Goal: Task Accomplishment & Management: Manage account settings

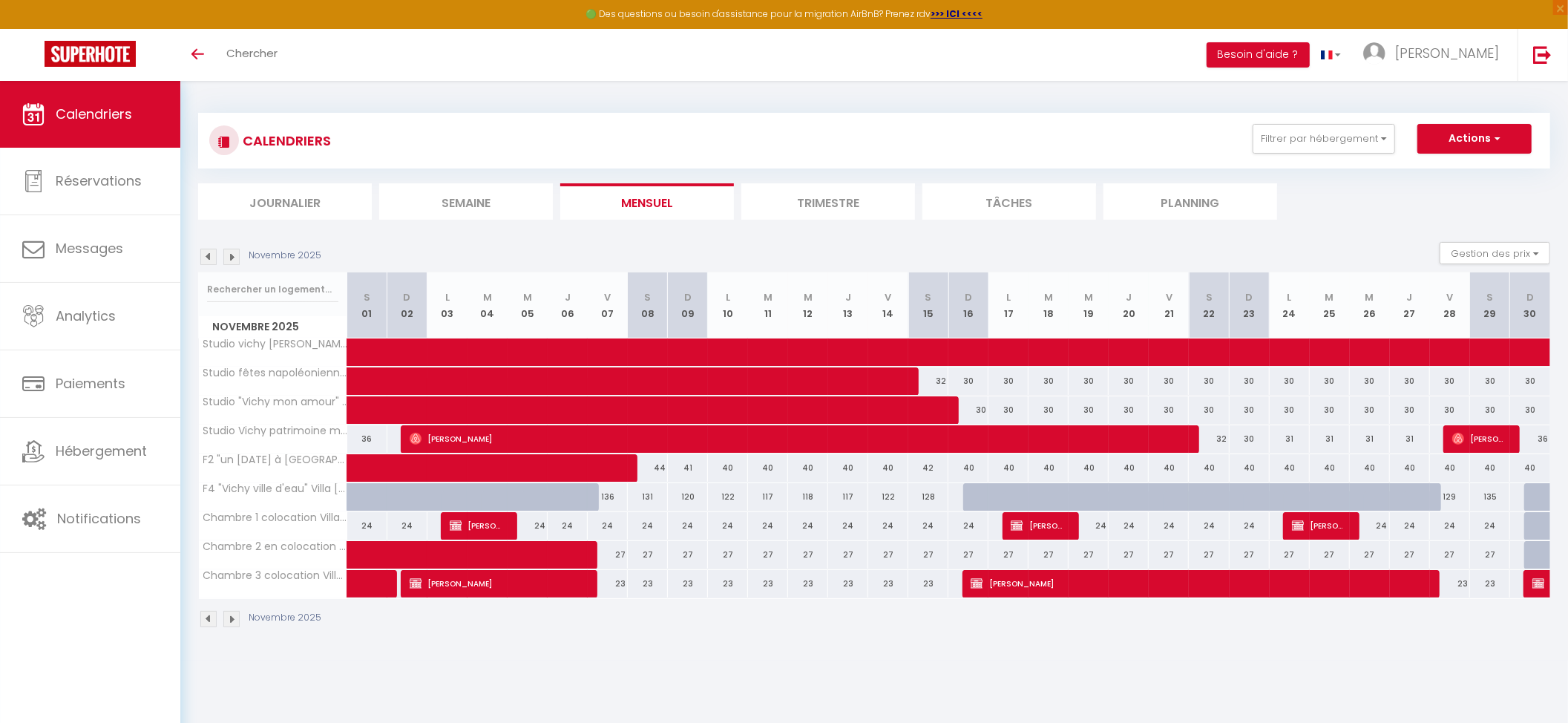
click at [212, 258] on img at bounding box center [208, 256] width 16 height 16
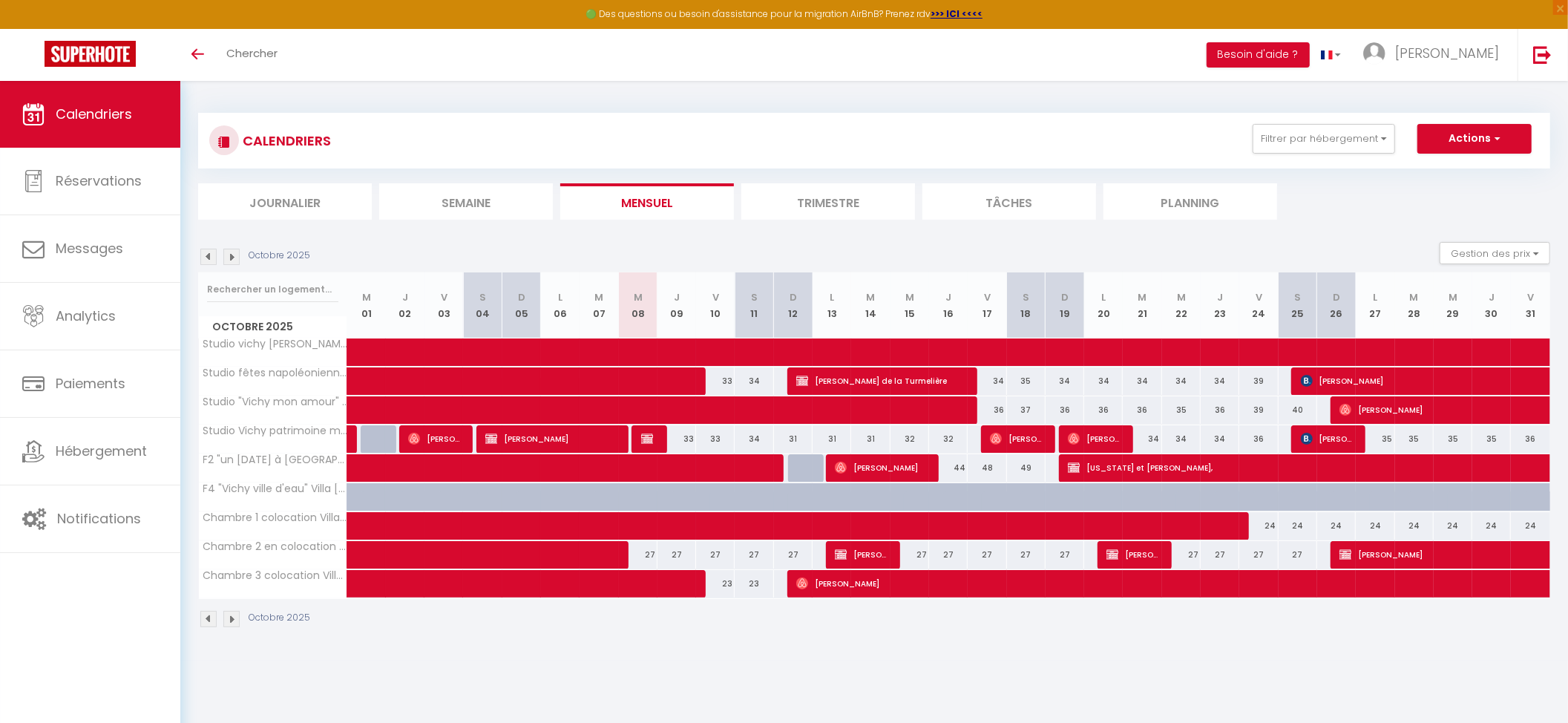
click at [235, 256] on img at bounding box center [231, 256] width 16 height 16
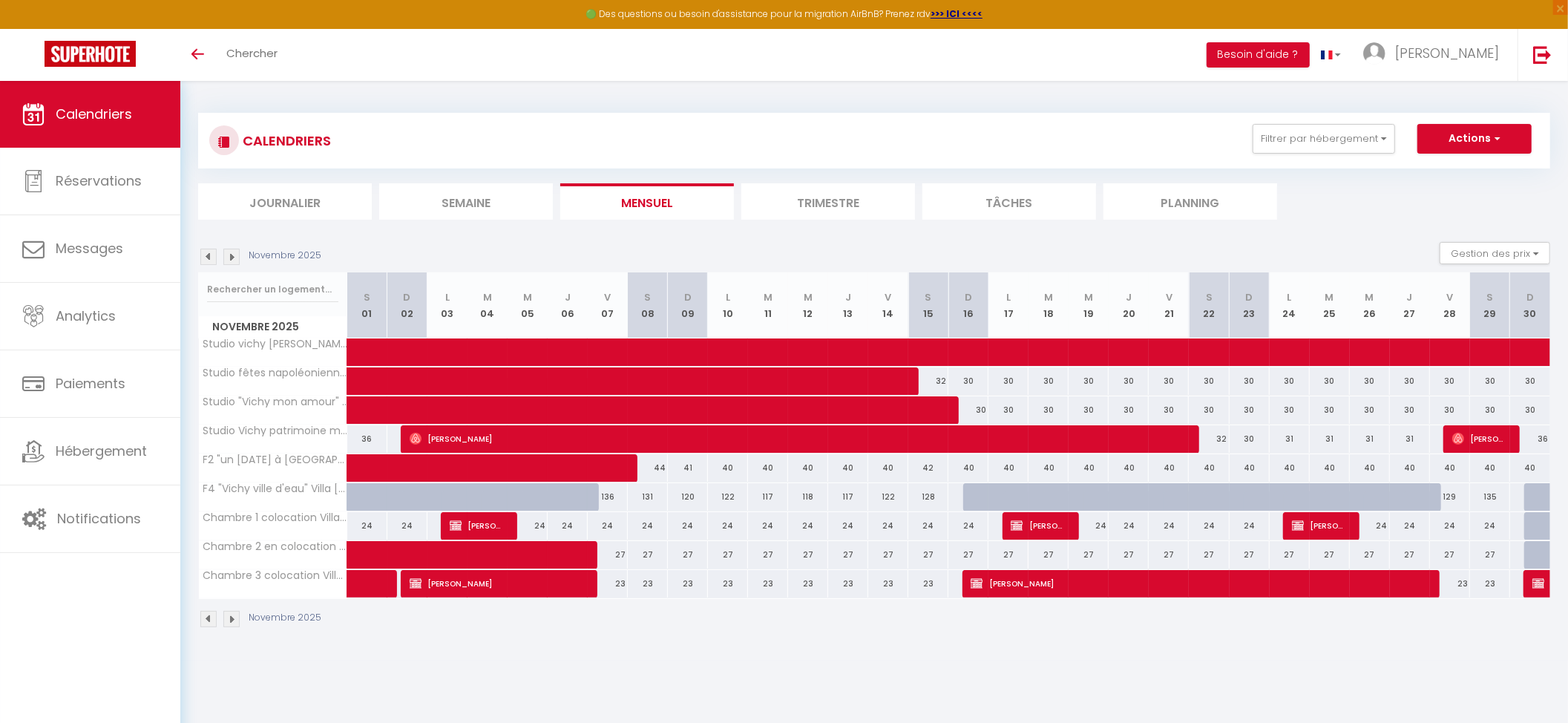
click at [212, 256] on img at bounding box center [208, 256] width 16 height 16
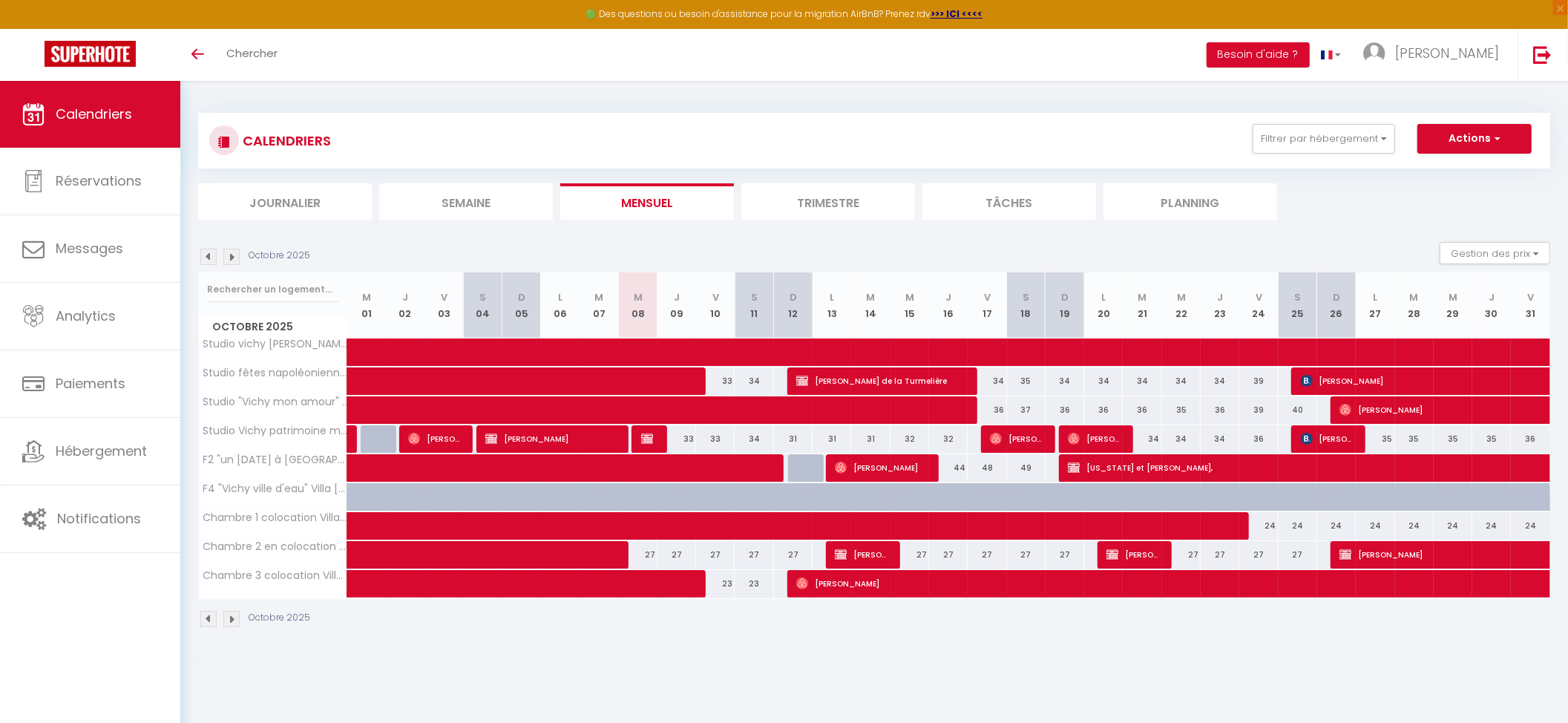
click at [230, 253] on img at bounding box center [231, 256] width 16 height 16
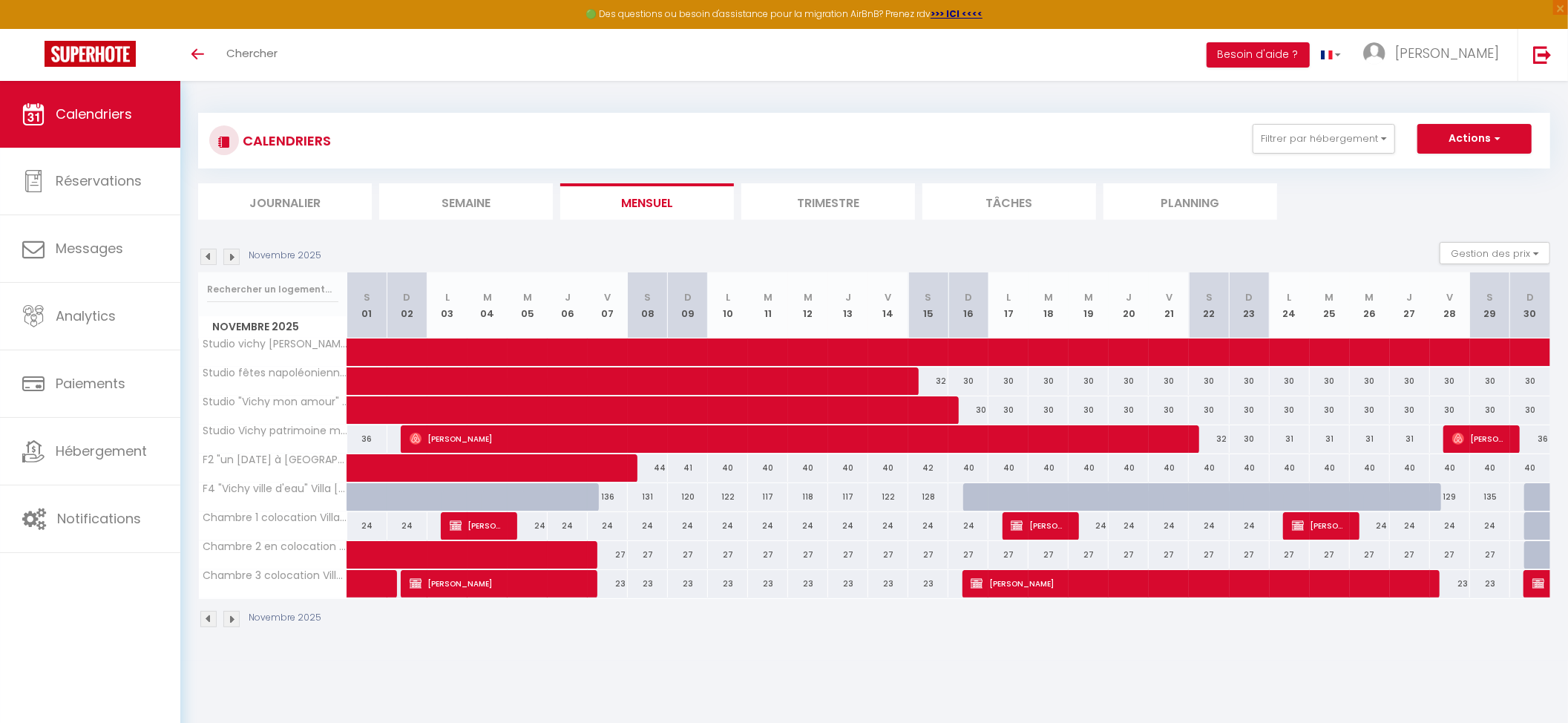
click at [230, 253] on img at bounding box center [231, 256] width 16 height 16
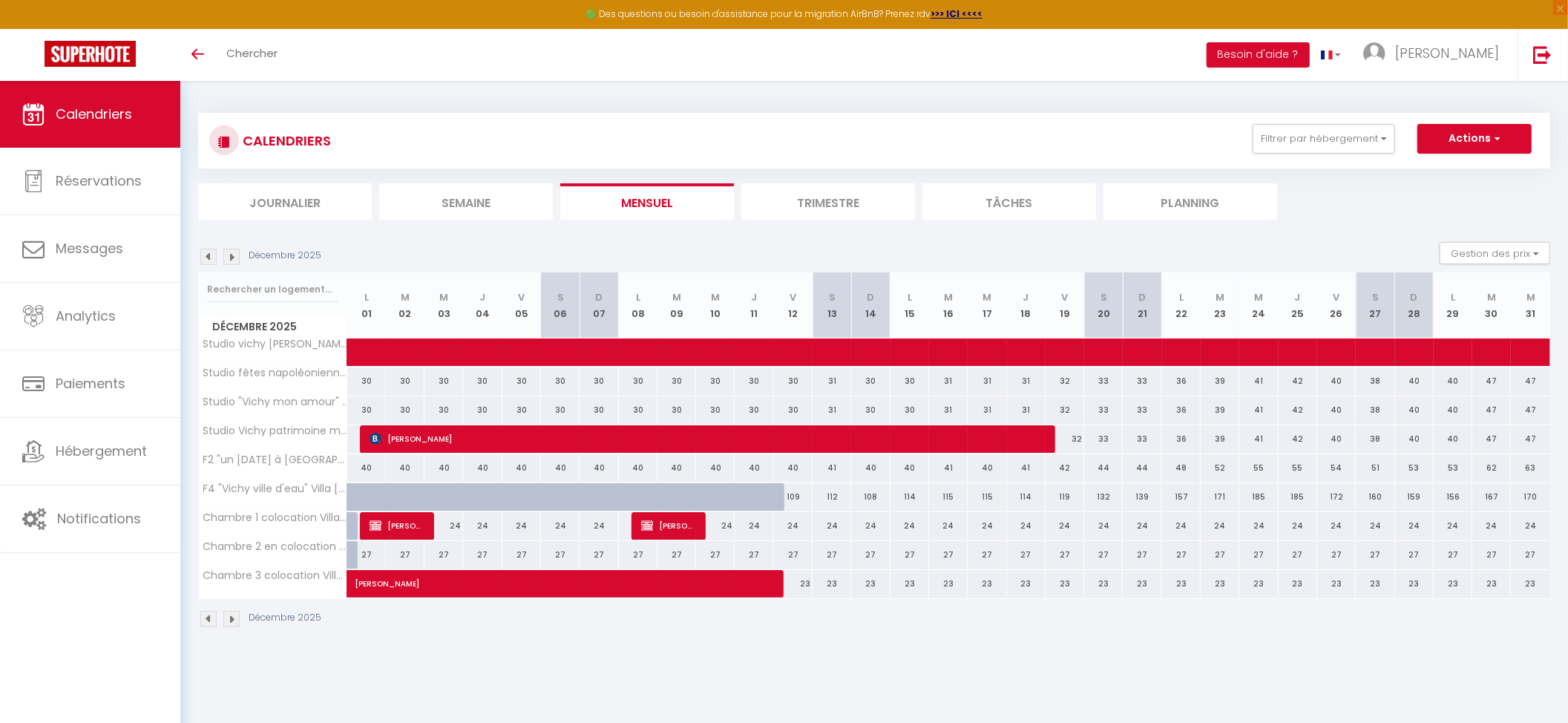
click at [209, 253] on img at bounding box center [208, 256] width 16 height 16
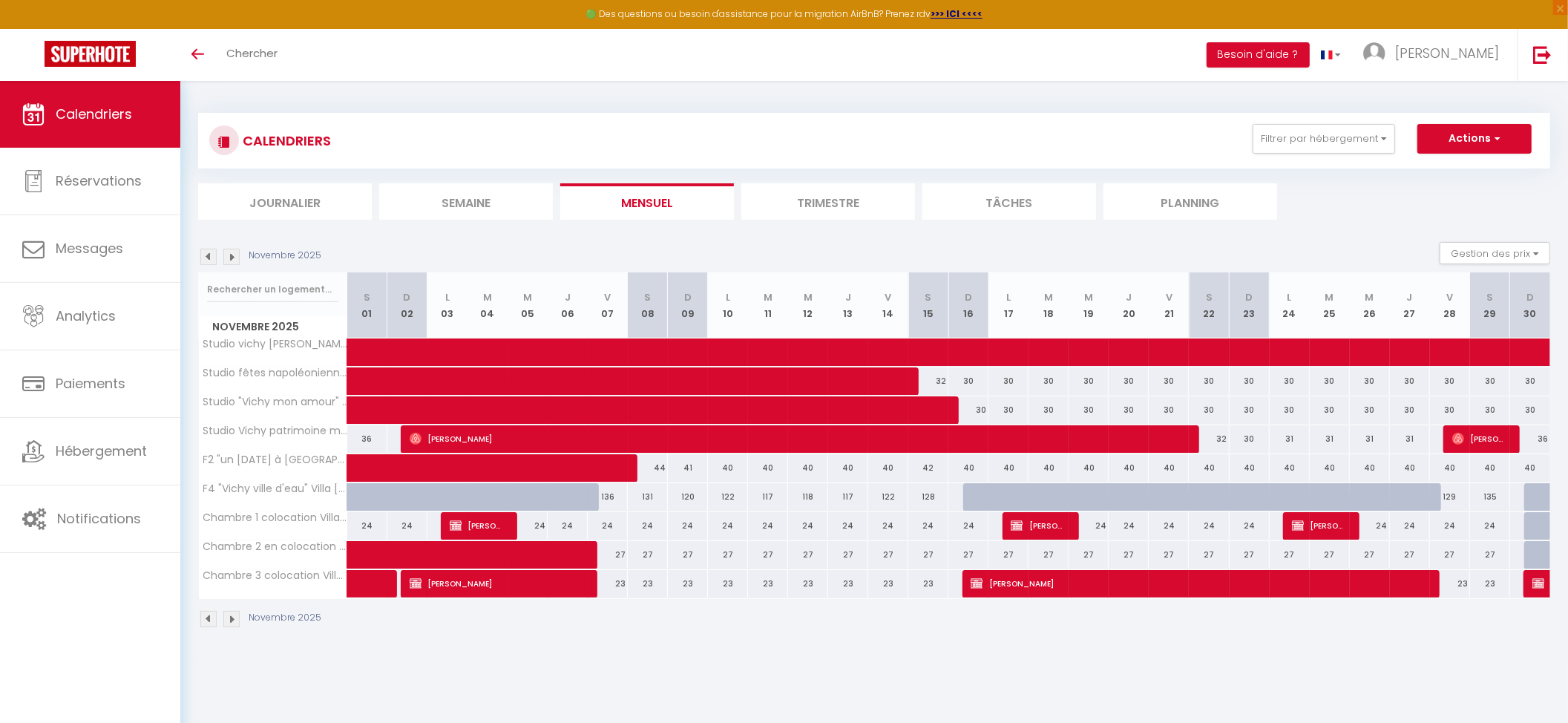
click at [233, 258] on img at bounding box center [231, 256] width 16 height 16
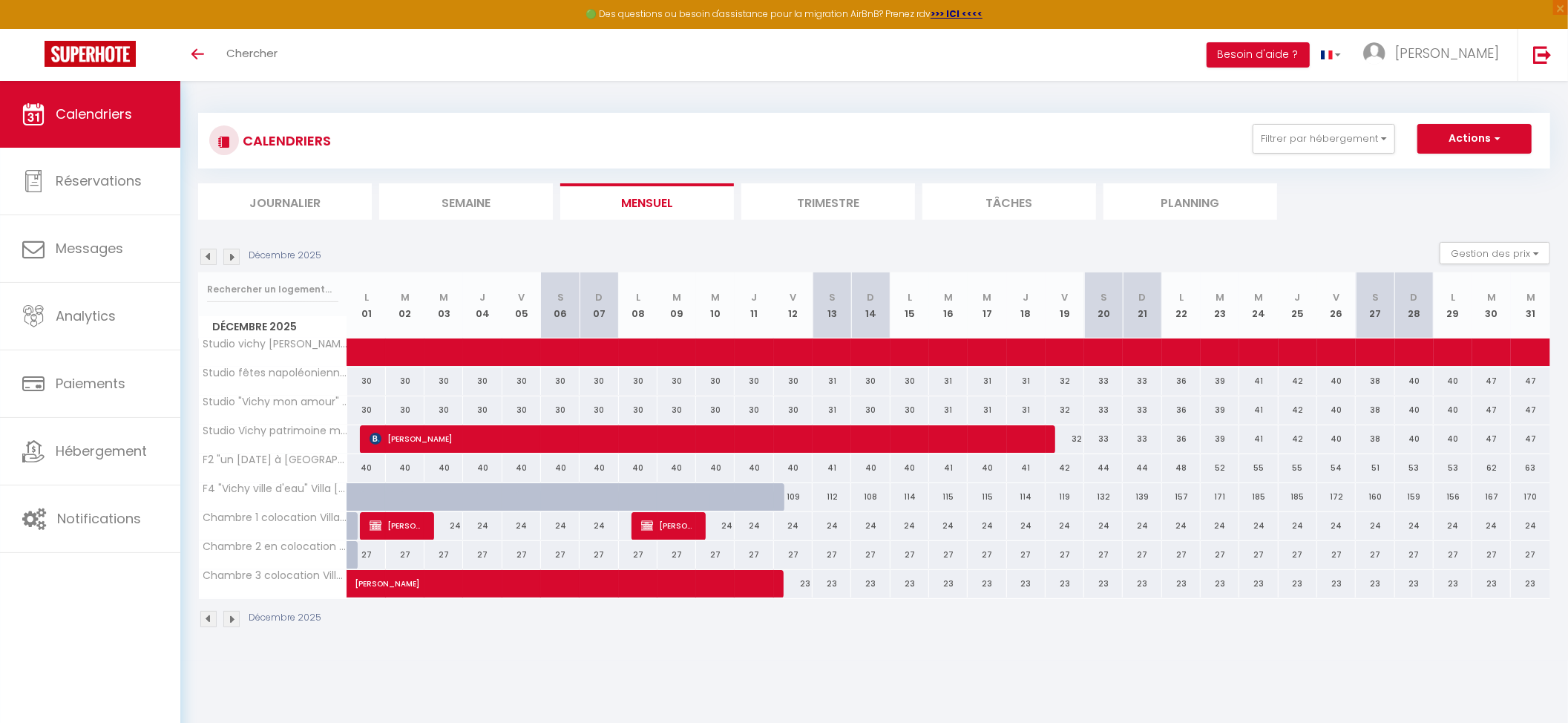
click at [212, 256] on img at bounding box center [208, 256] width 16 height 16
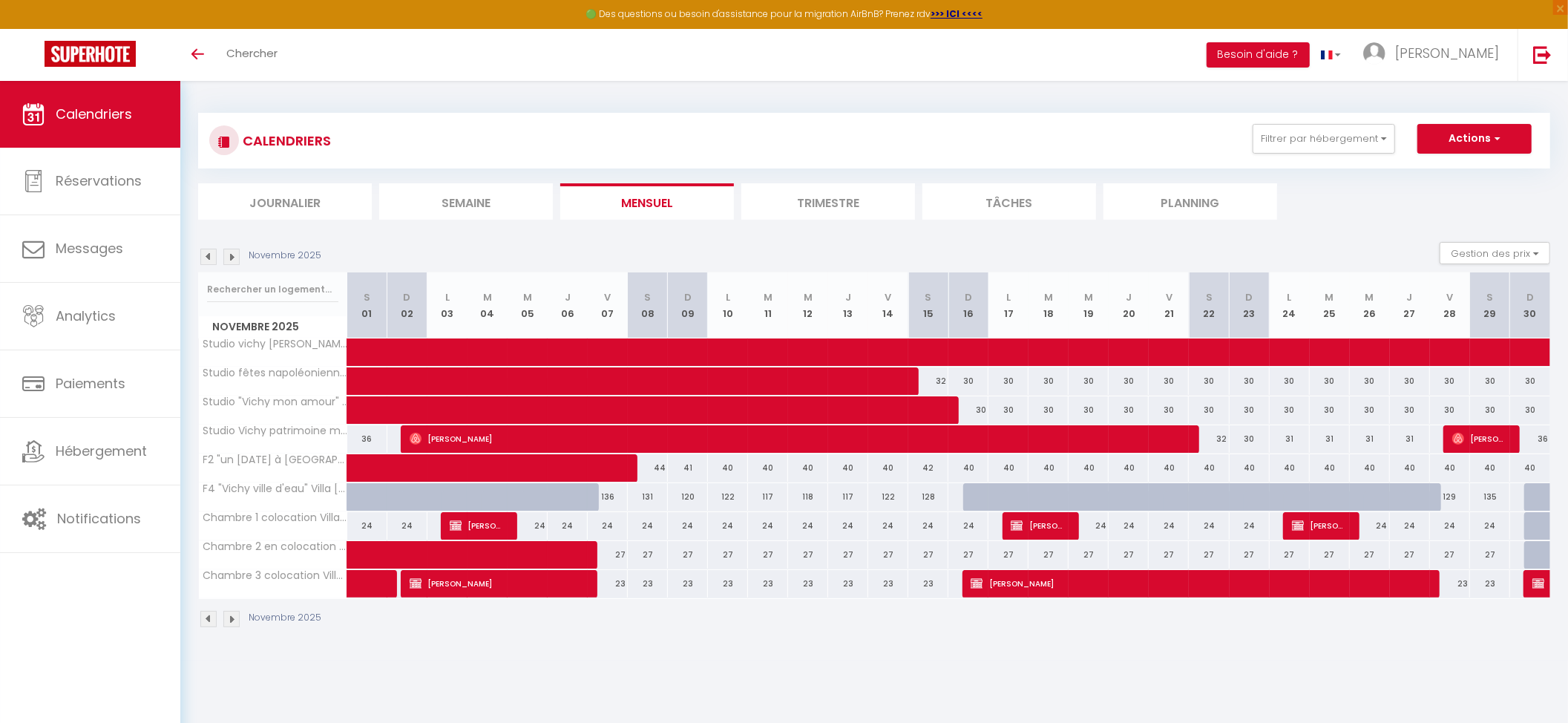
click at [212, 256] on img at bounding box center [208, 256] width 16 height 16
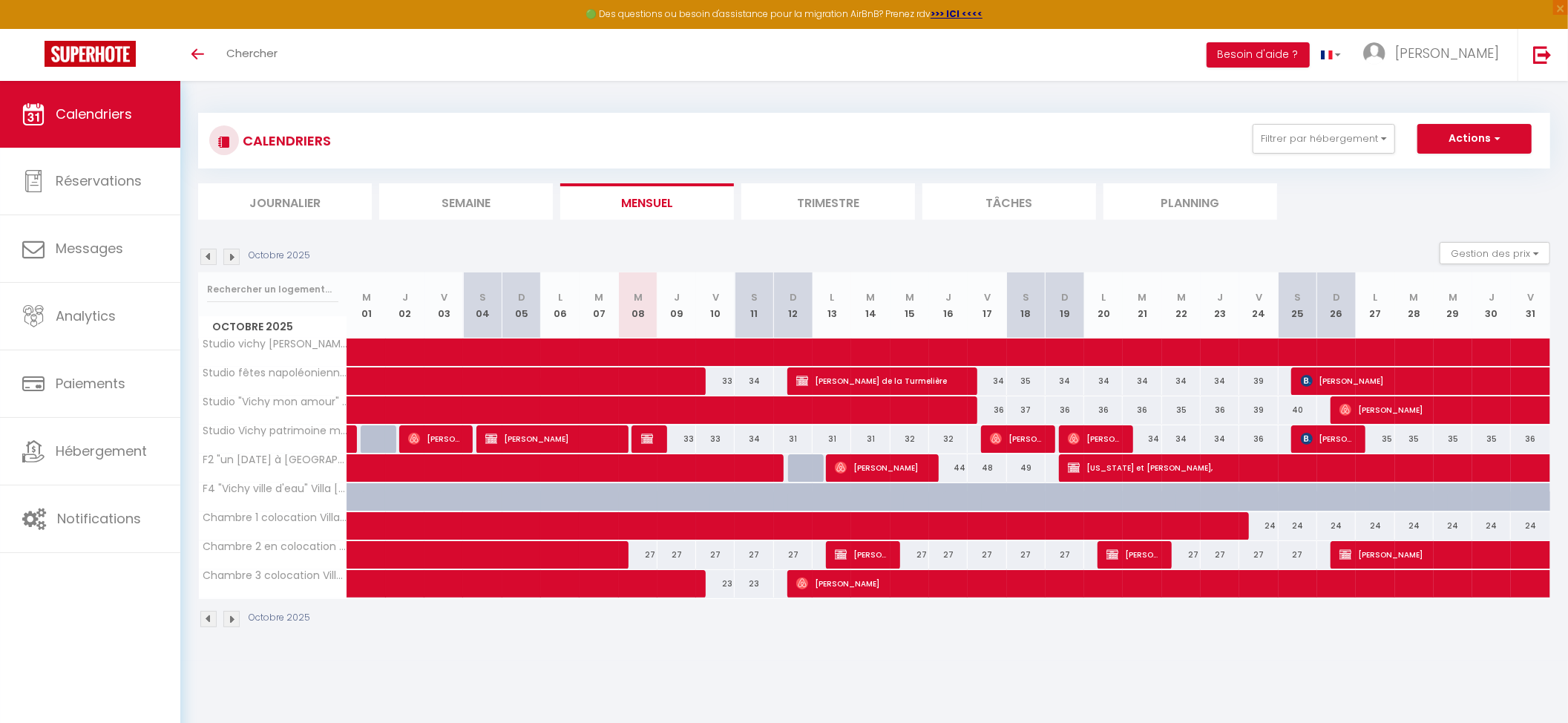
click at [202, 259] on img at bounding box center [208, 256] width 16 height 16
select select
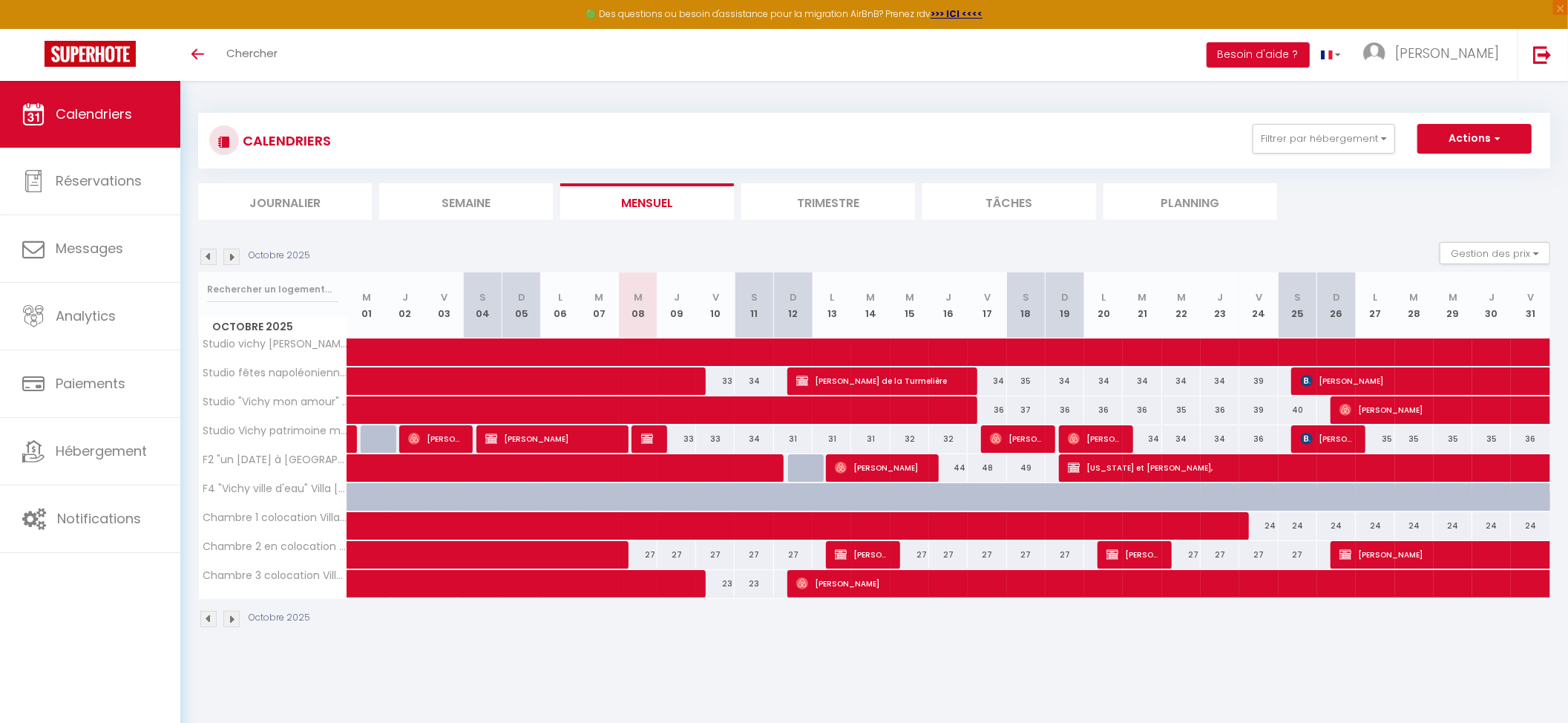
select select
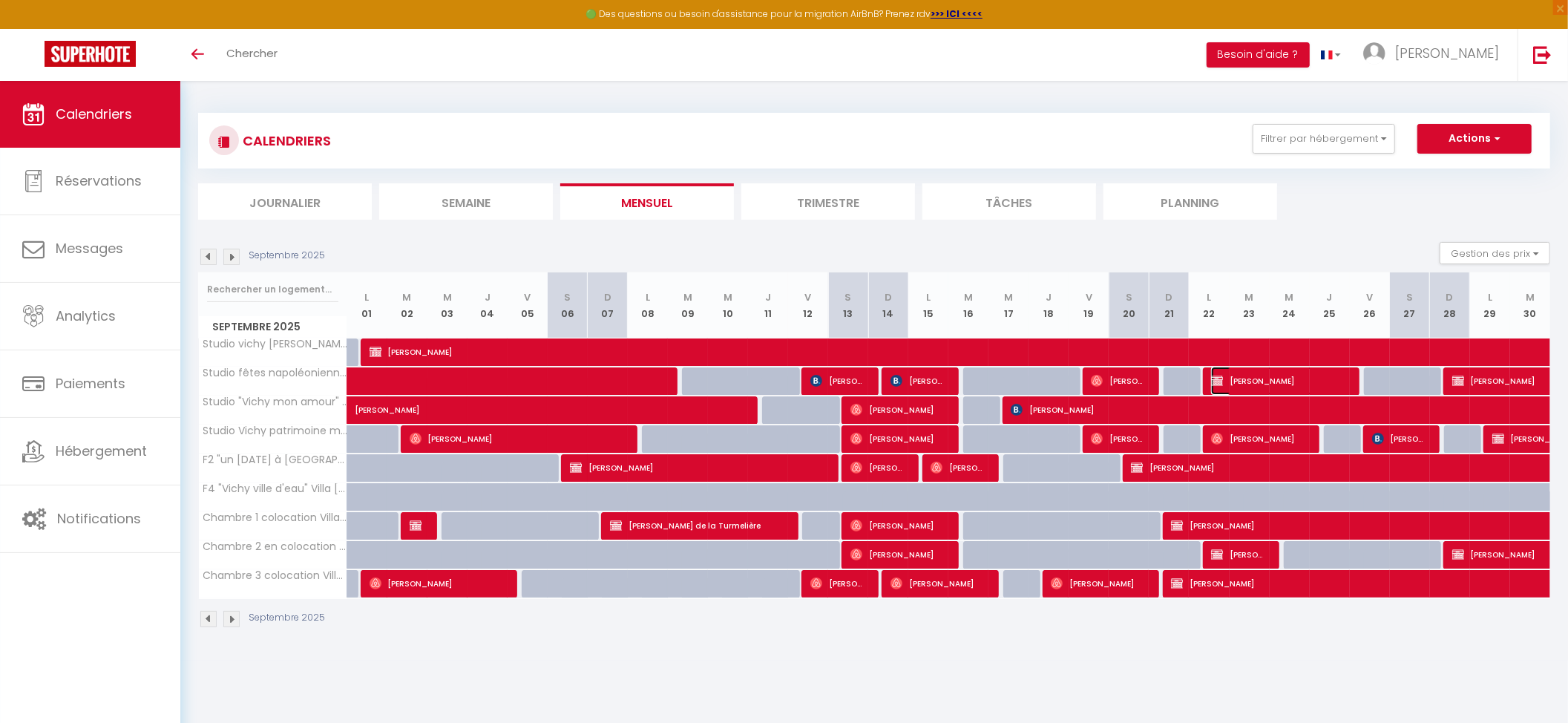
click at [1245, 381] on span "[PERSON_NAME]" at bounding box center [1277, 380] width 133 height 28
select select "OK"
select select "0"
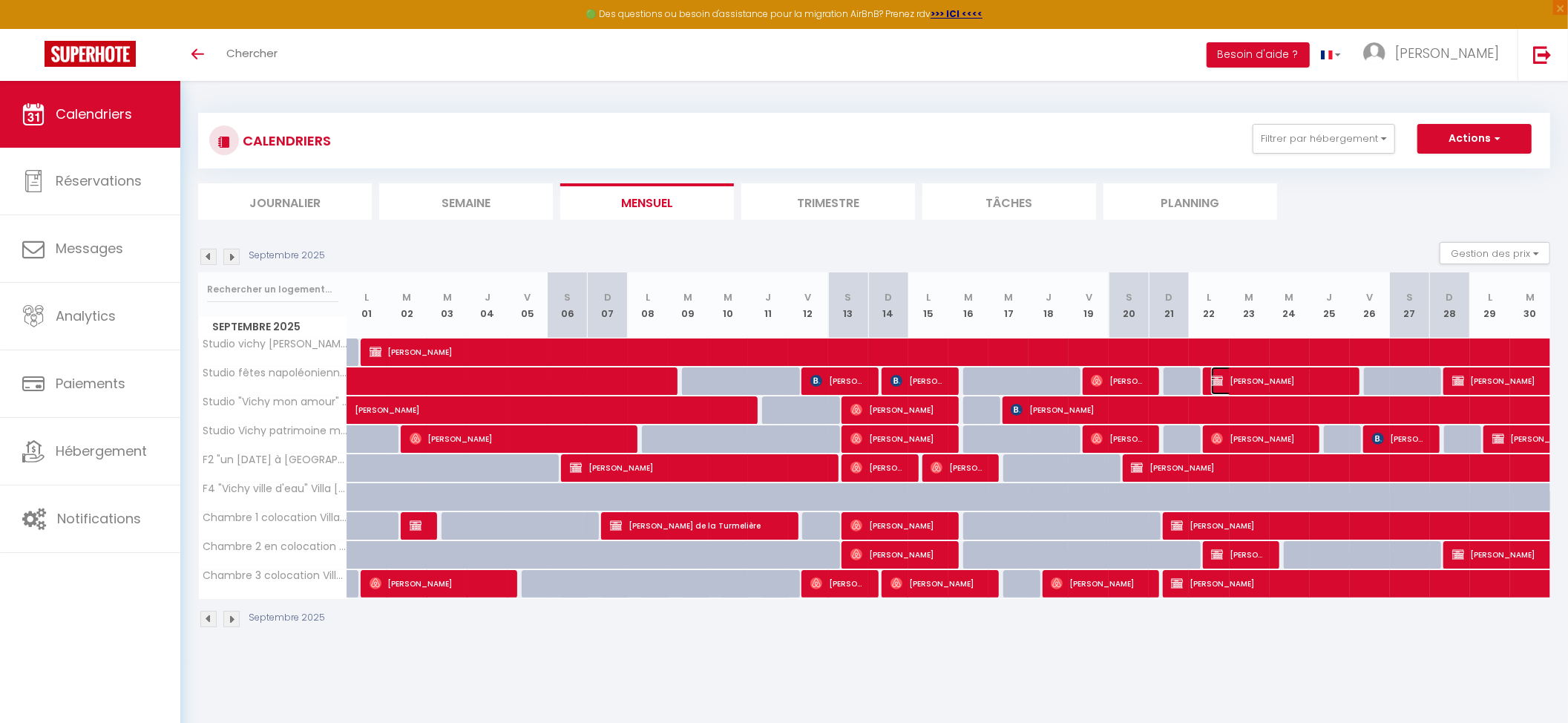
select select "1"
select select
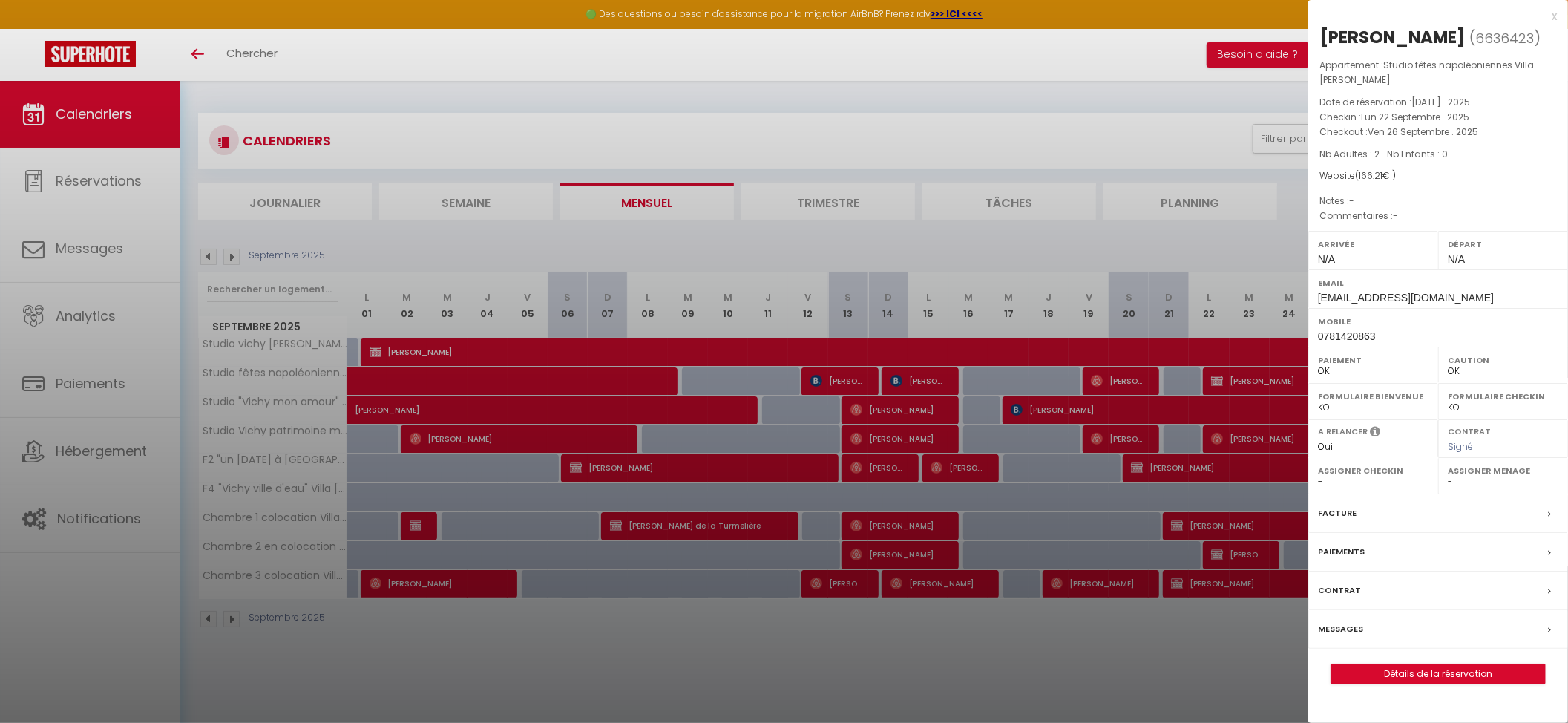
click at [931, 215] on div at bounding box center [784, 361] width 1568 height 723
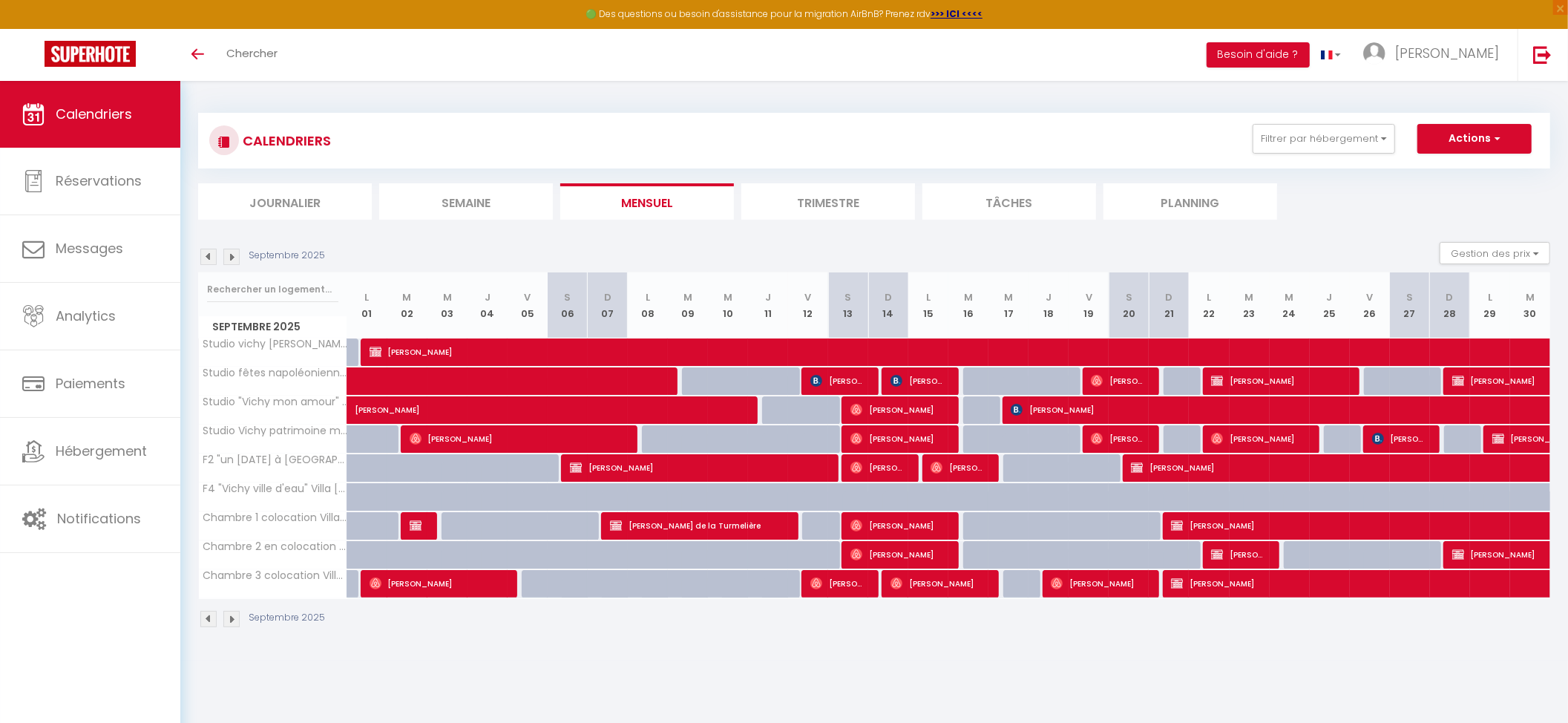
click at [224, 256] on img at bounding box center [231, 256] width 16 height 16
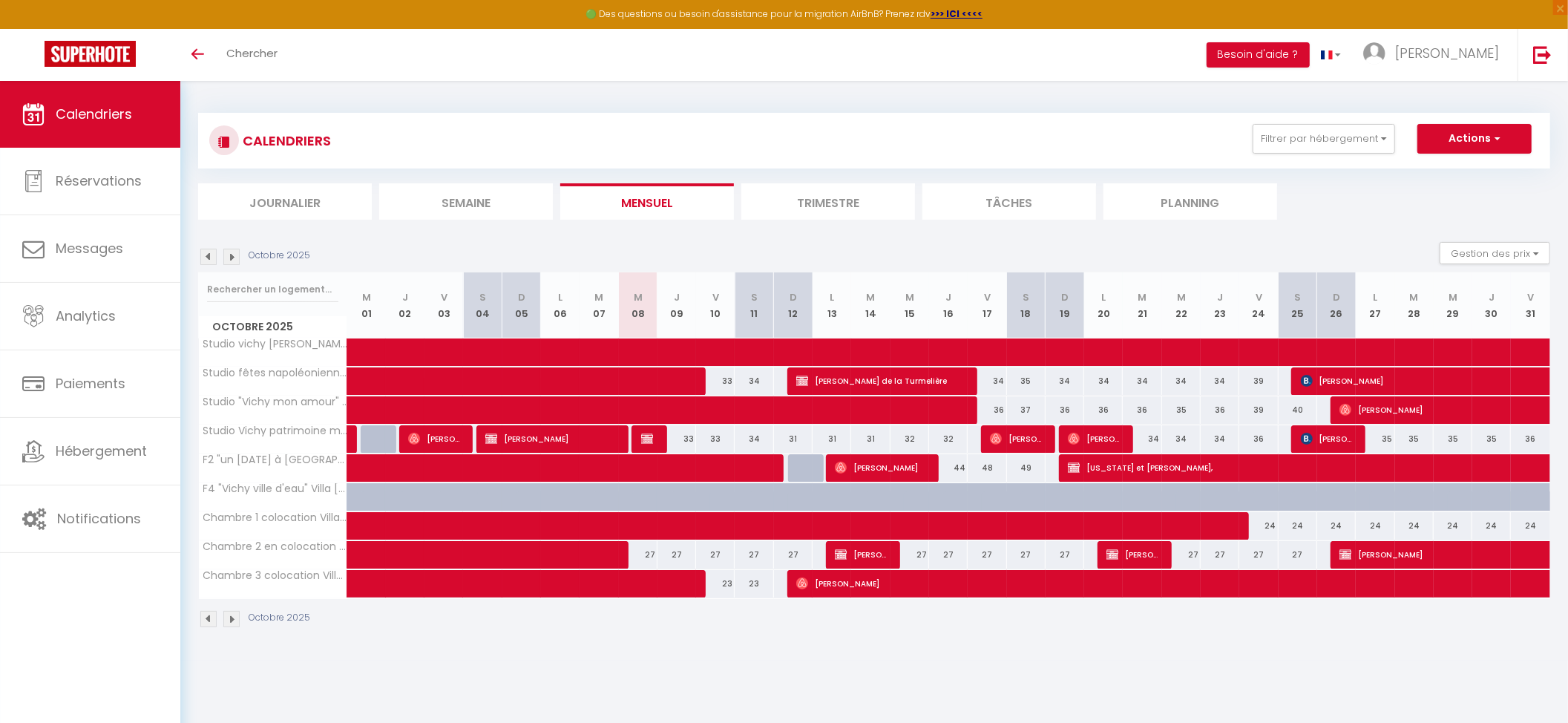
click at [236, 259] on img at bounding box center [231, 256] width 16 height 16
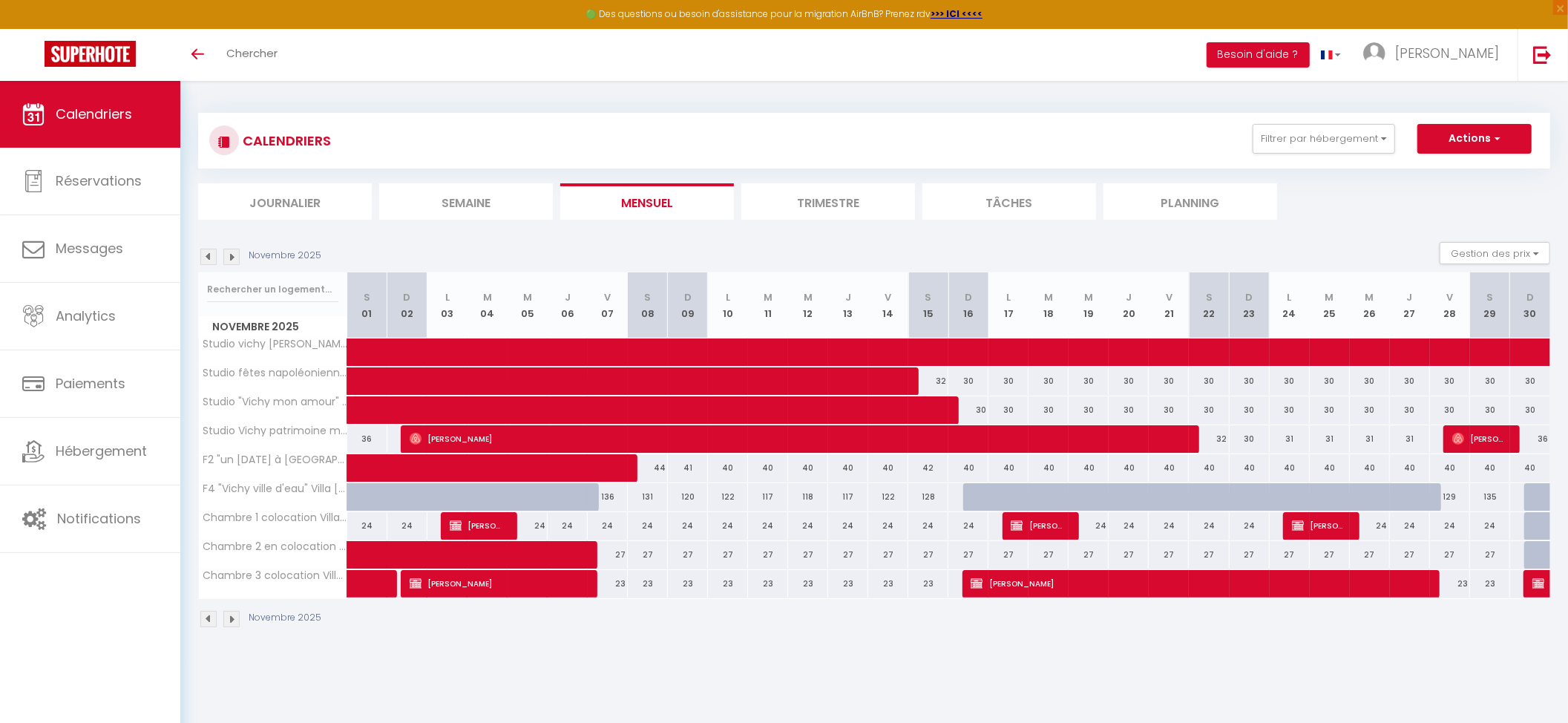
click at [202, 256] on img at bounding box center [208, 256] width 16 height 16
